Goal: Information Seeking & Learning: Find specific fact

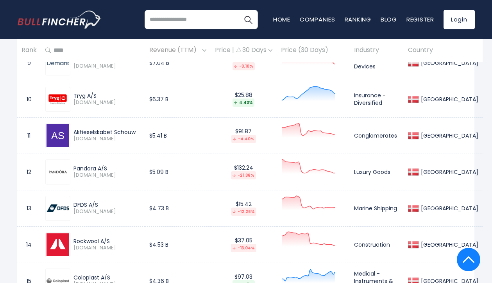
scroll to position [684, 0]
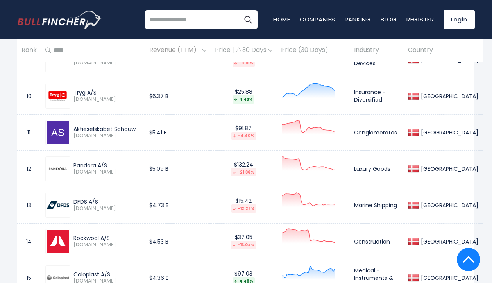
click at [256, 171] on div "-21.36%" at bounding box center [243, 172] width 25 height 8
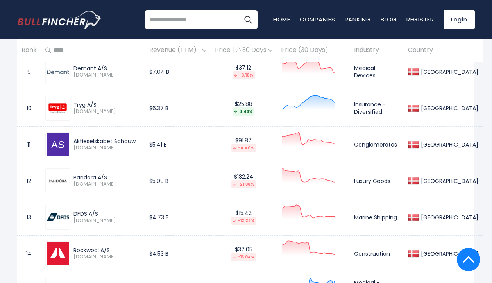
scroll to position [672, 1]
click at [272, 51] on div "Price | 30 Days" at bounding box center [244, 51] width 58 height 8
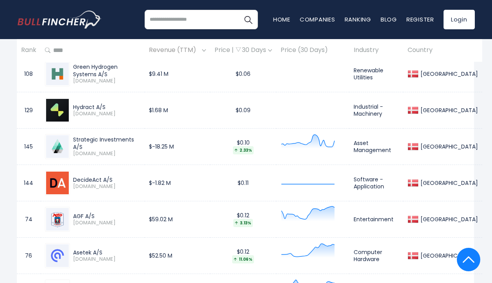
click at [272, 53] on div "Price | 30 Days" at bounding box center [244, 51] width 58 height 8
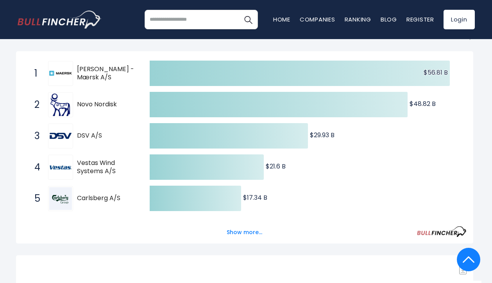
scroll to position [102, 2]
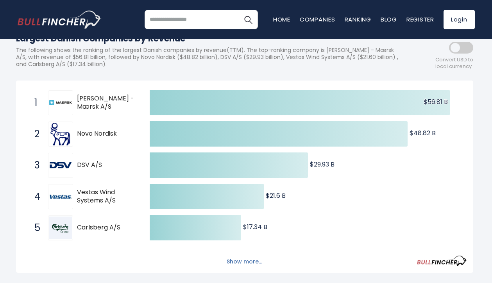
click at [255, 261] on button "Show more..." at bounding box center [244, 261] width 45 height 13
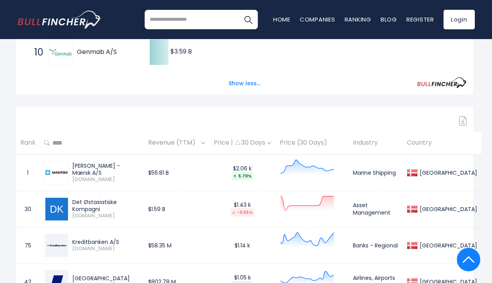
scroll to position [454, 2]
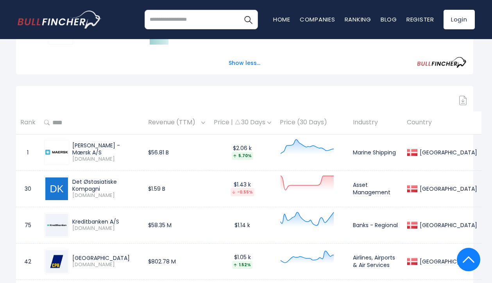
click at [241, 121] on img at bounding box center [237, 122] width 5 height 5
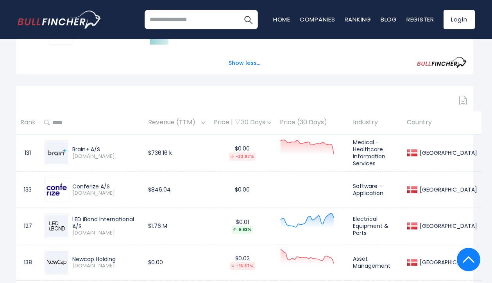
click at [22, 120] on th "Rank" at bounding box center [28, 122] width 24 height 23
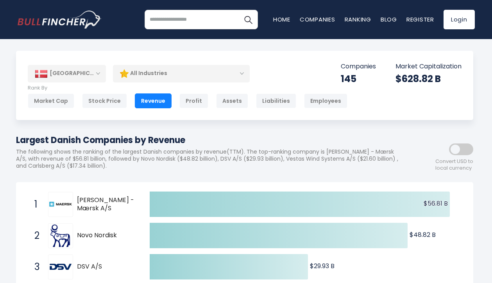
scroll to position [0, 2]
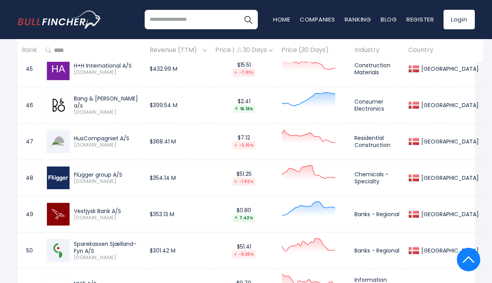
scroll to position [1986, 0]
click at [206, 17] on input "search" at bounding box center [201, 20] width 113 height 20
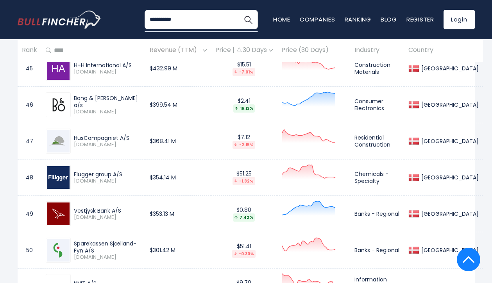
type input "**********"
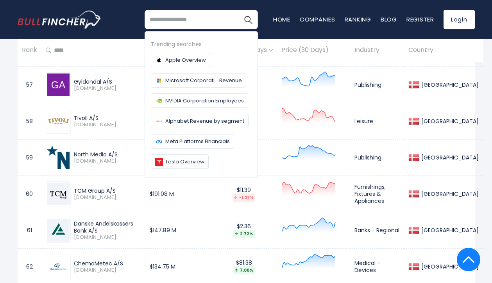
scroll to position [2402, 0]
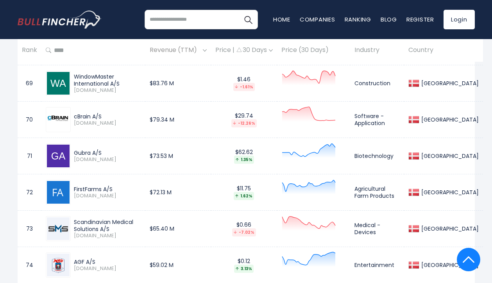
scroll to position [2862, 0]
